Goal: Find specific page/section: Find specific page/section

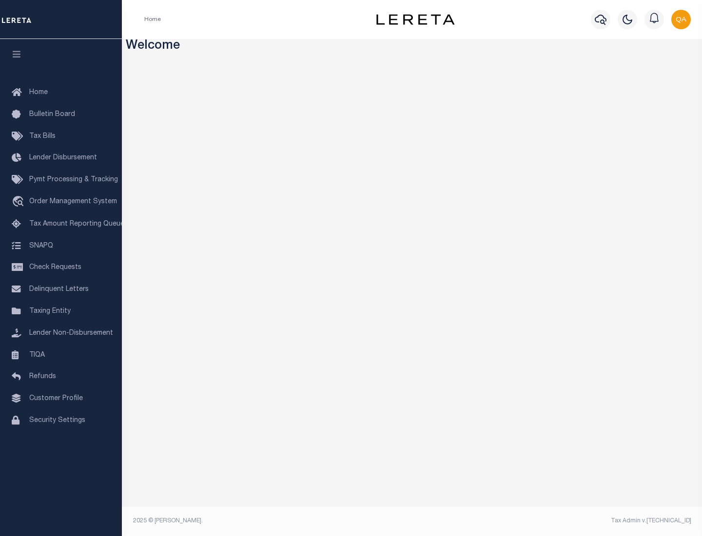
click at [61, 355] on link "TIQA" at bounding box center [61, 356] width 122 height 22
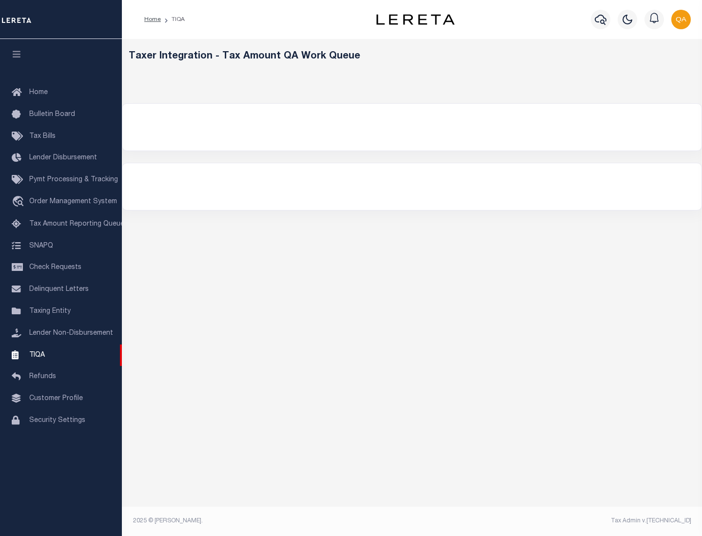
select select "200"
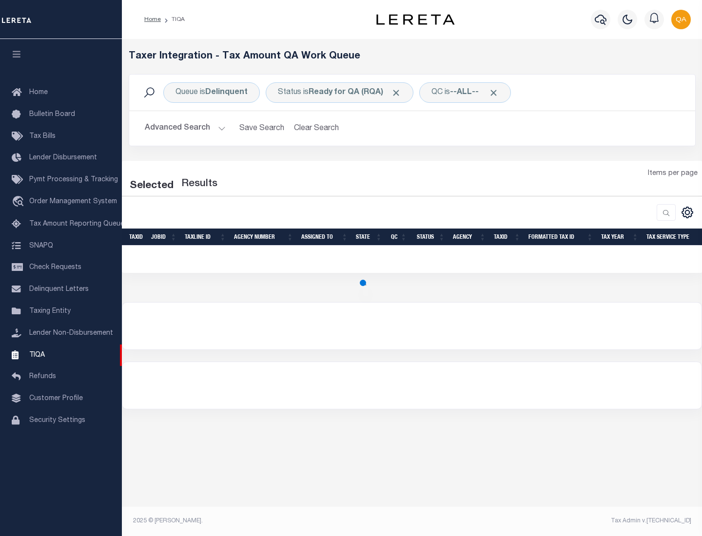
select select "200"
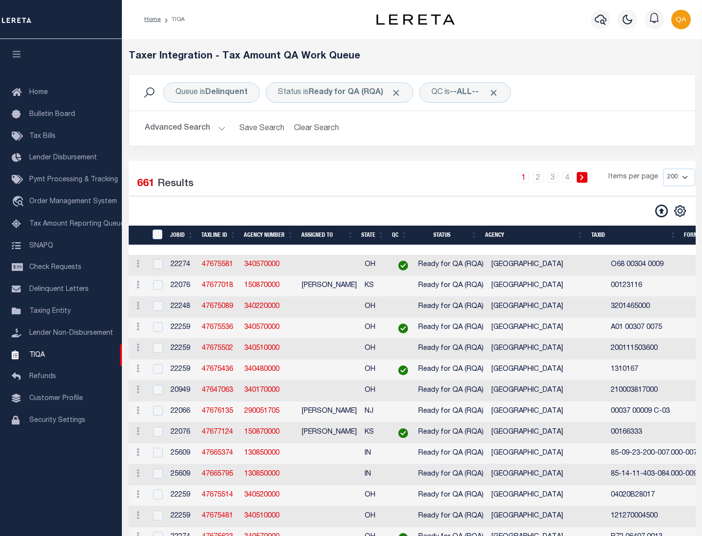
click at [399, 93] on span "Click to Remove" at bounding box center [396, 93] width 10 height 10
